Goal: Find specific page/section: Find specific page/section

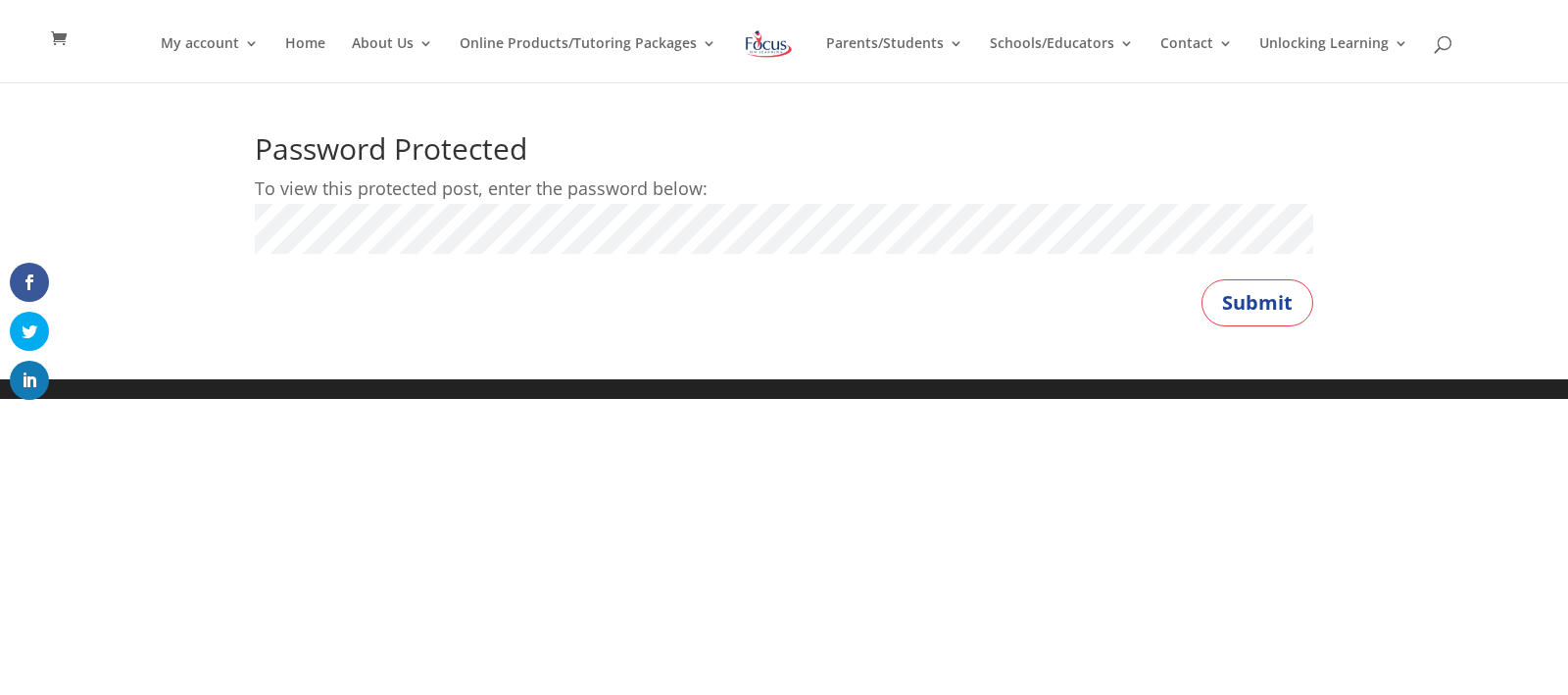
click at [1202, 279] on button "Submit" at bounding box center [1258, 302] width 111 height 47
click at [1271, 301] on button "Submit" at bounding box center [1258, 302] width 111 height 47
click at [1246, 294] on button "Submit" at bounding box center [1258, 302] width 111 height 47
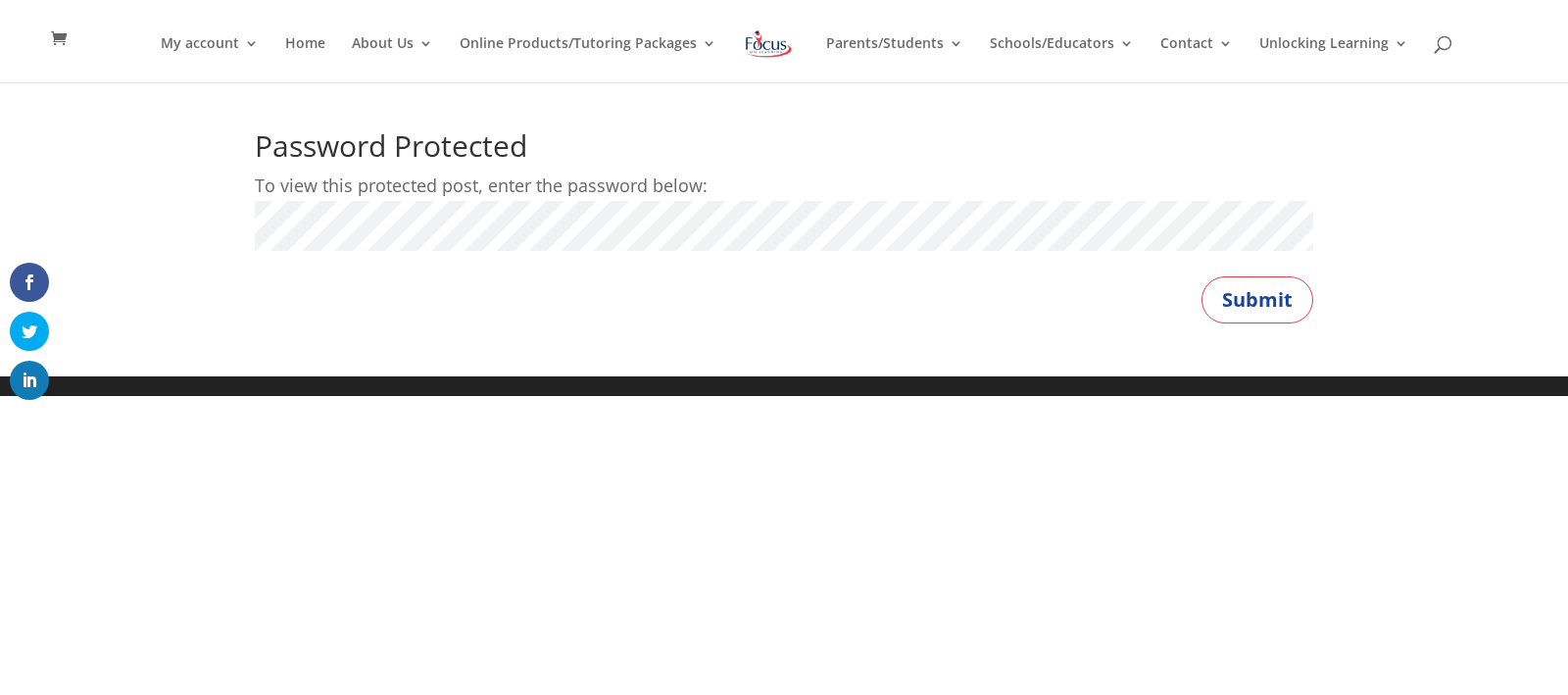
click at [1242, 293] on button "Submit" at bounding box center [1258, 299] width 111 height 47
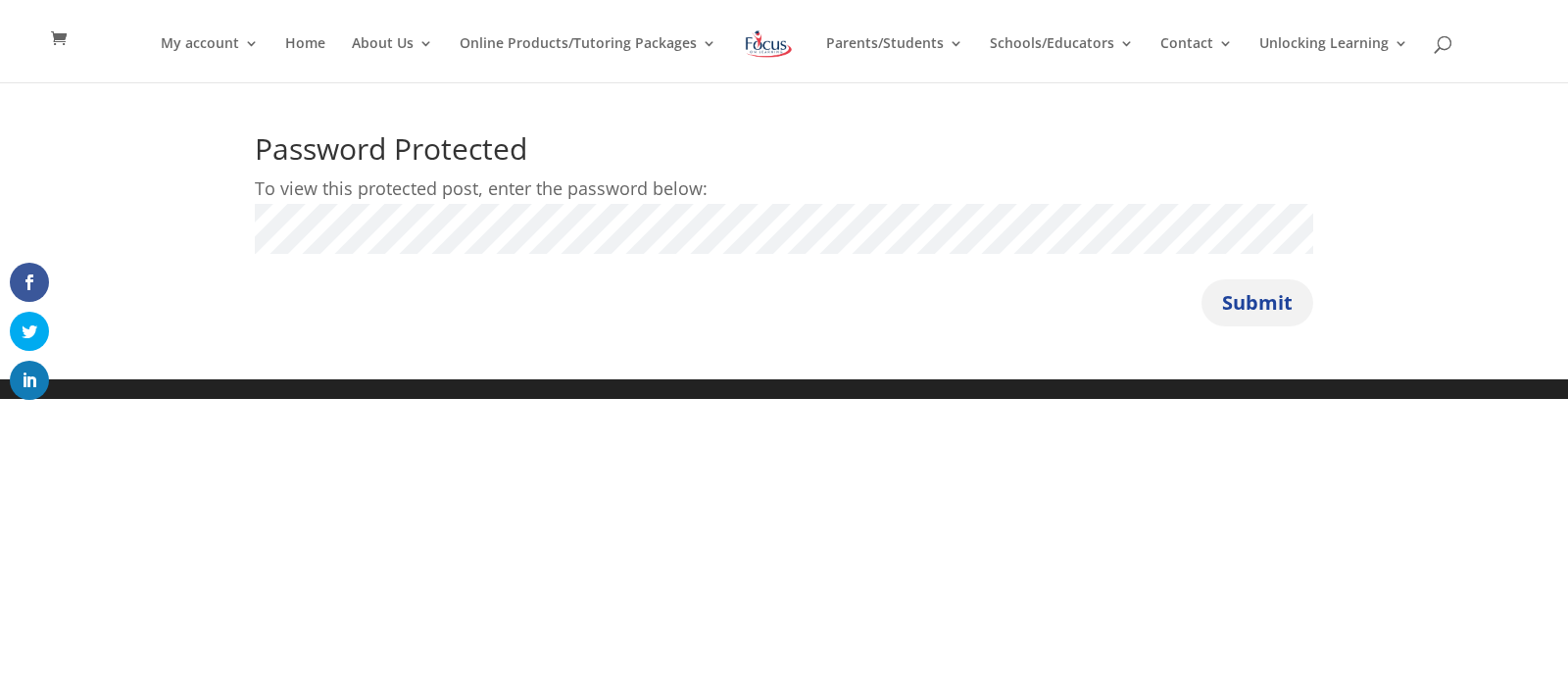
click at [1266, 305] on button "Submit" at bounding box center [1258, 302] width 111 height 47
click at [1261, 303] on button "Submit" at bounding box center [1258, 302] width 111 height 47
click at [1202, 279] on button "Submit" at bounding box center [1258, 302] width 111 height 47
drag, startPoint x: 1215, startPoint y: 279, endPoint x: 1220, endPoint y: 298, distance: 19.6
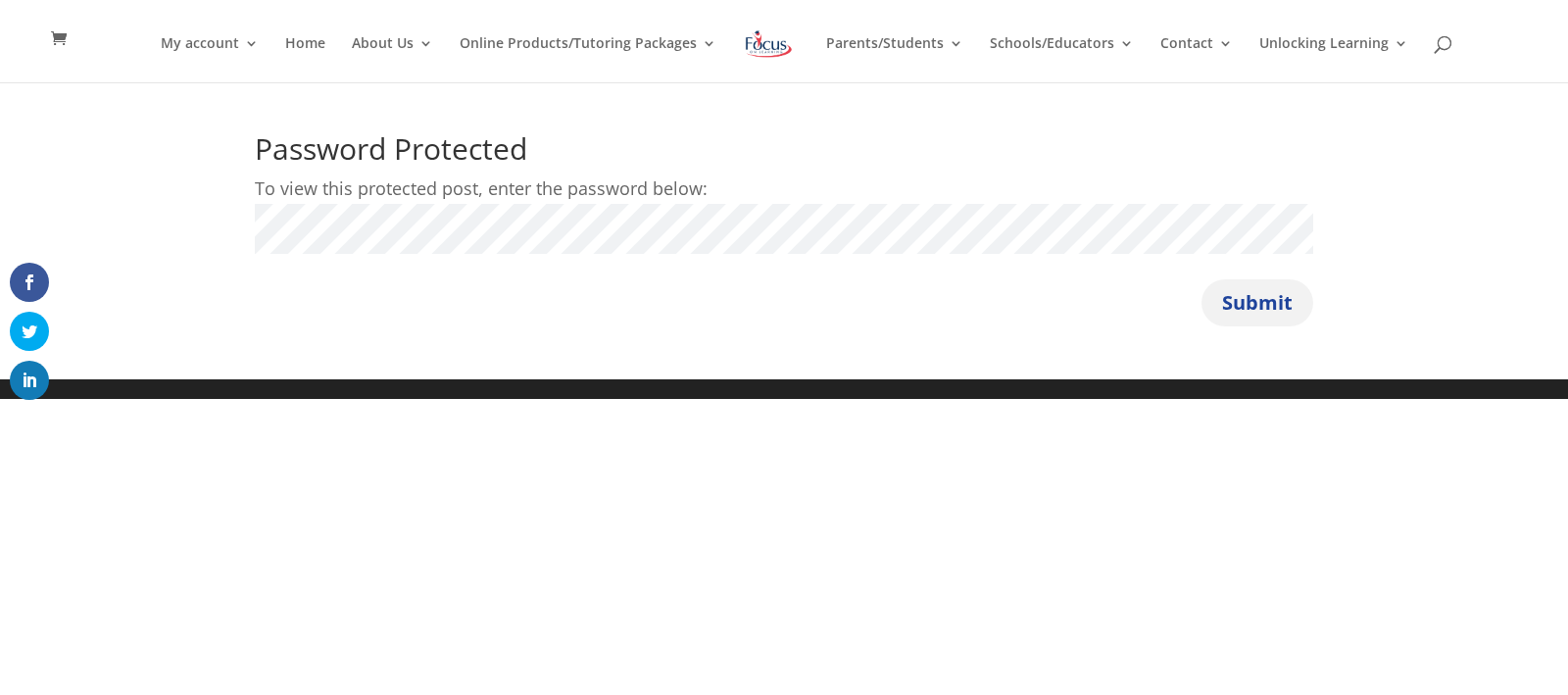
click at [1215, 279] on div "Password Protected To view this protected post, enter the password below: Passw…" at bounding box center [784, 230] width 1059 height 192
click at [1224, 307] on button "Submit" at bounding box center [1258, 302] width 111 height 47
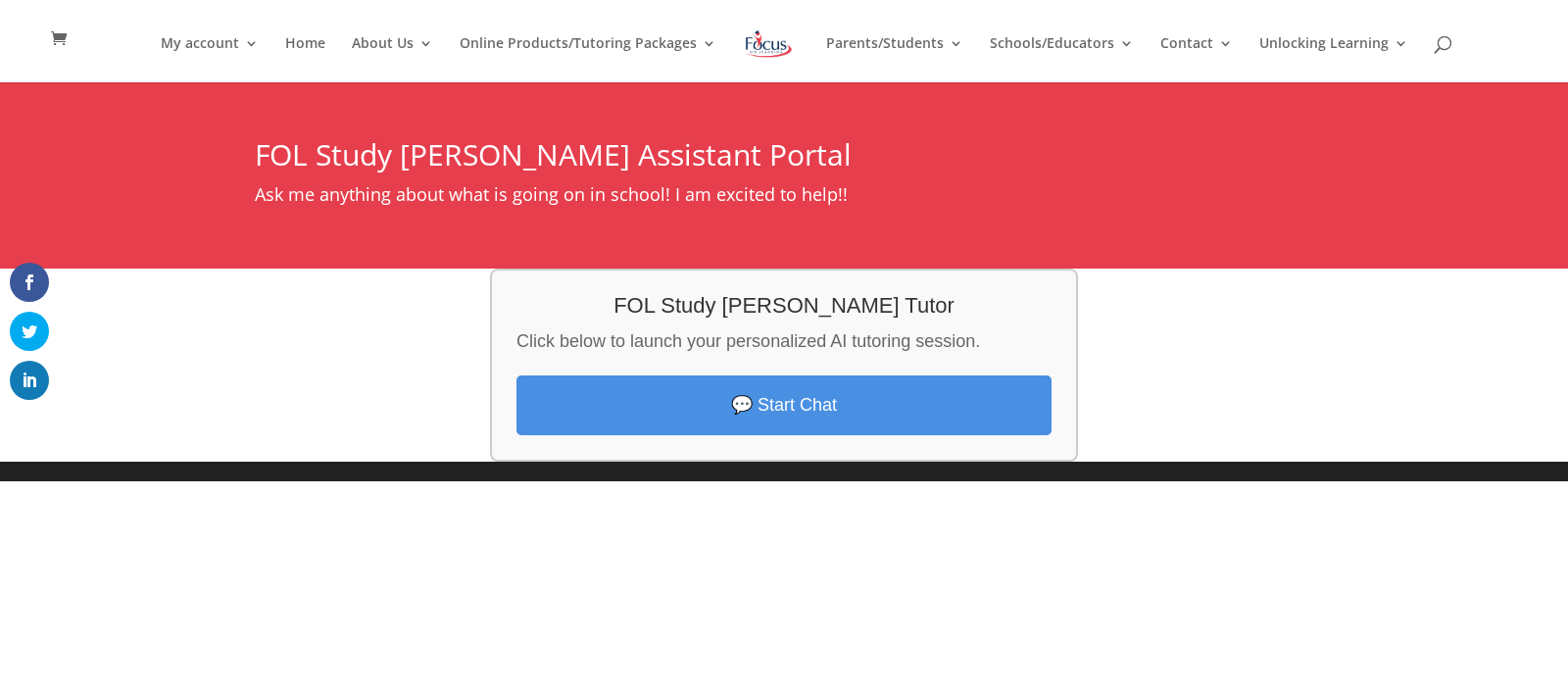
click at [866, 412] on link "💬 Start Chat" at bounding box center [784, 405] width 535 height 60
